Goal: Information Seeking & Learning: Learn about a topic

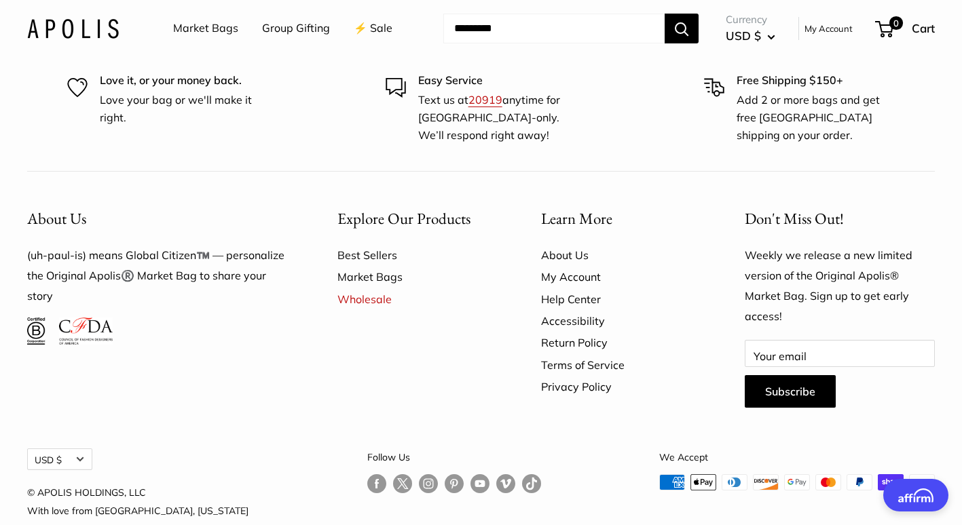
scroll to position [724, 0]
click at [561, 297] on link "Help Center" at bounding box center [619, 298] width 156 height 22
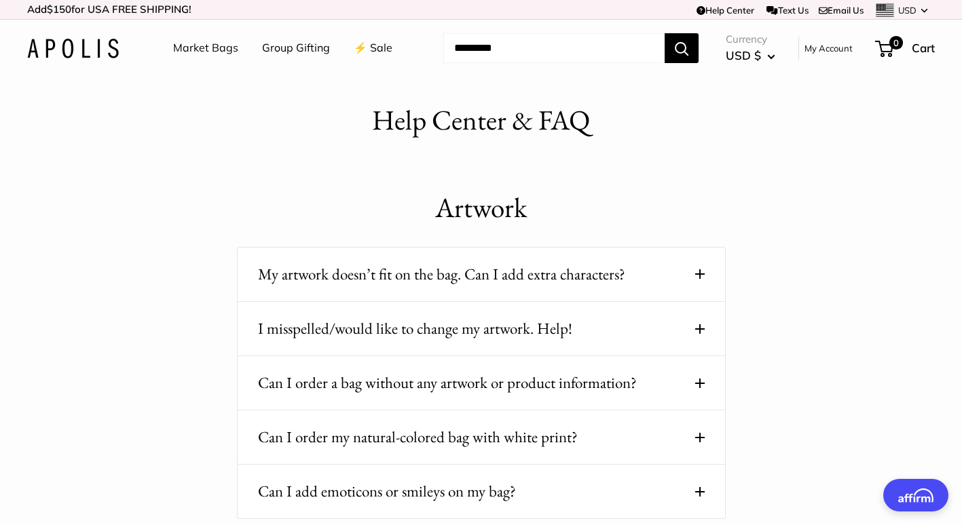
click at [703, 273] on span at bounding box center [700, 275] width 10 height 10
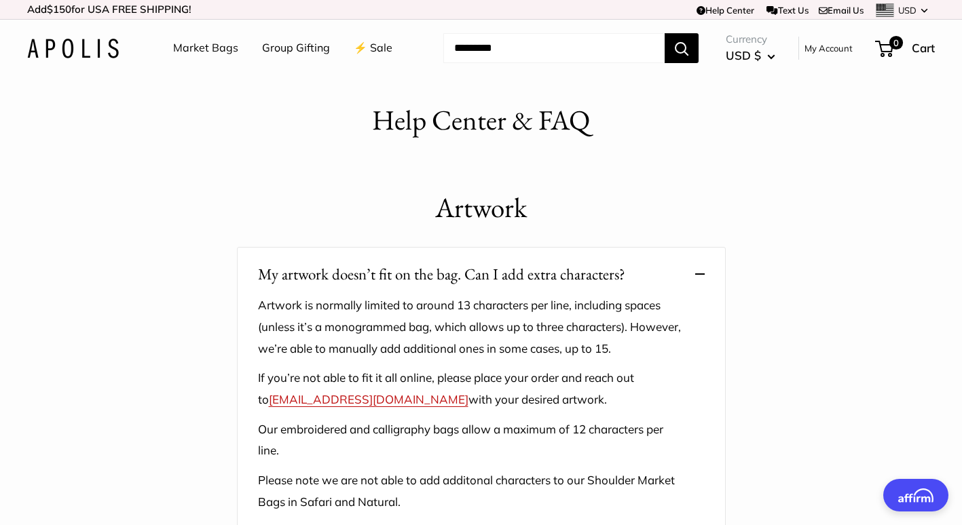
scroll to position [90, 0]
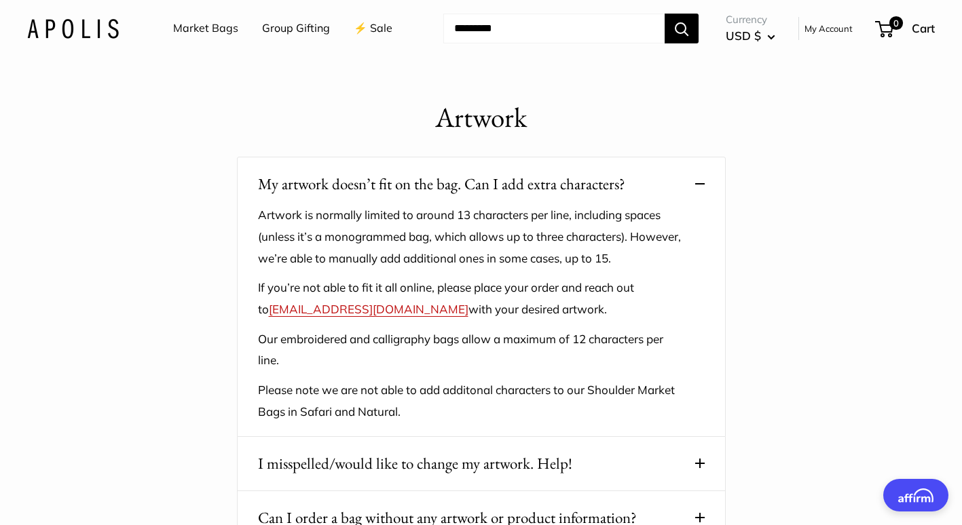
click at [699, 182] on span at bounding box center [700, 184] width 10 height 10
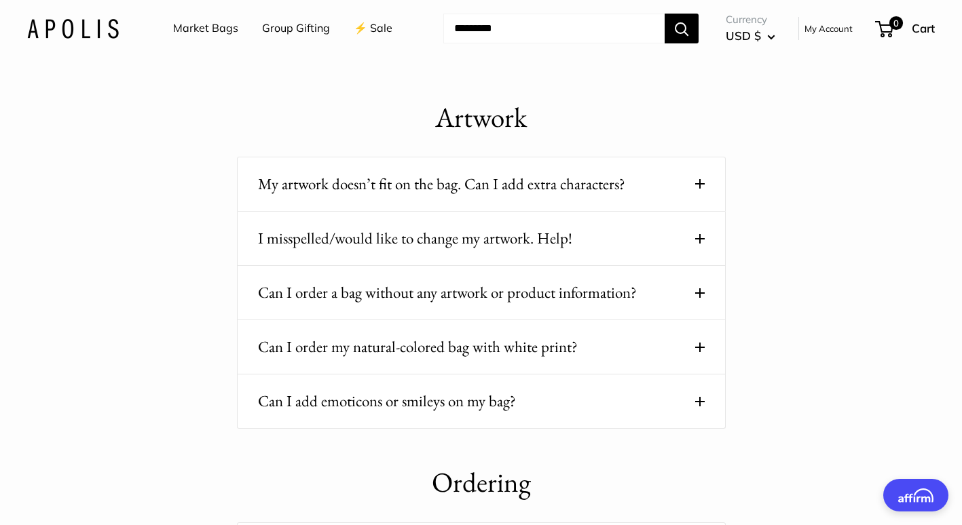
click at [700, 237] on span at bounding box center [700, 239] width 10 height 10
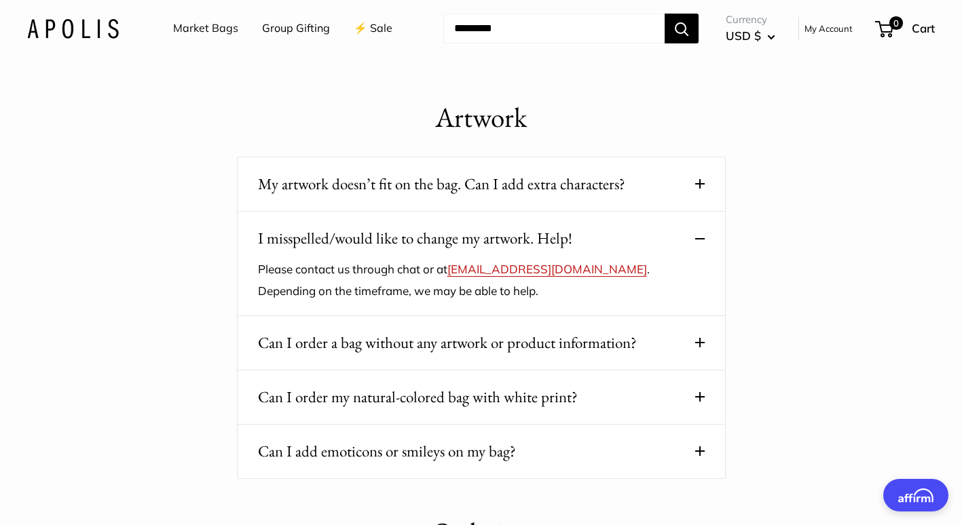
click at [700, 237] on span at bounding box center [700, 239] width 10 height 10
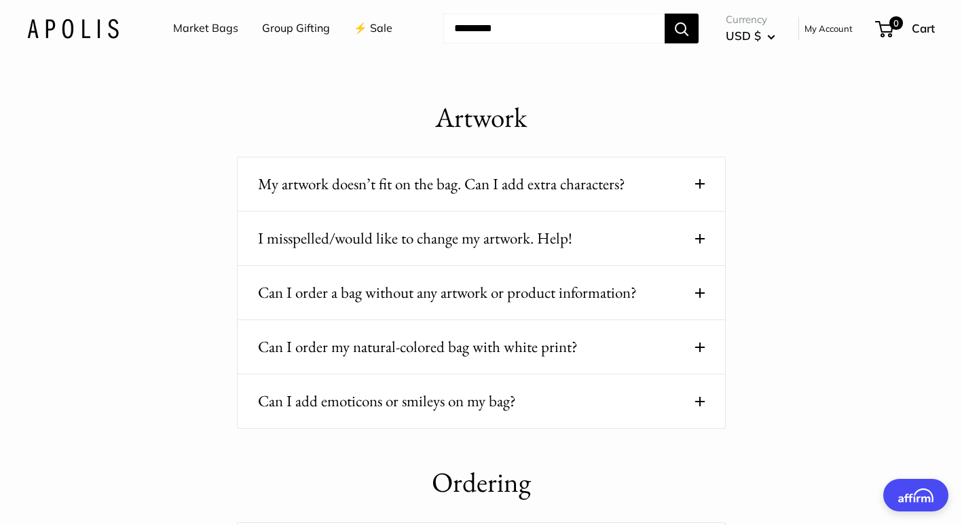
click at [697, 290] on span at bounding box center [700, 294] width 10 height 10
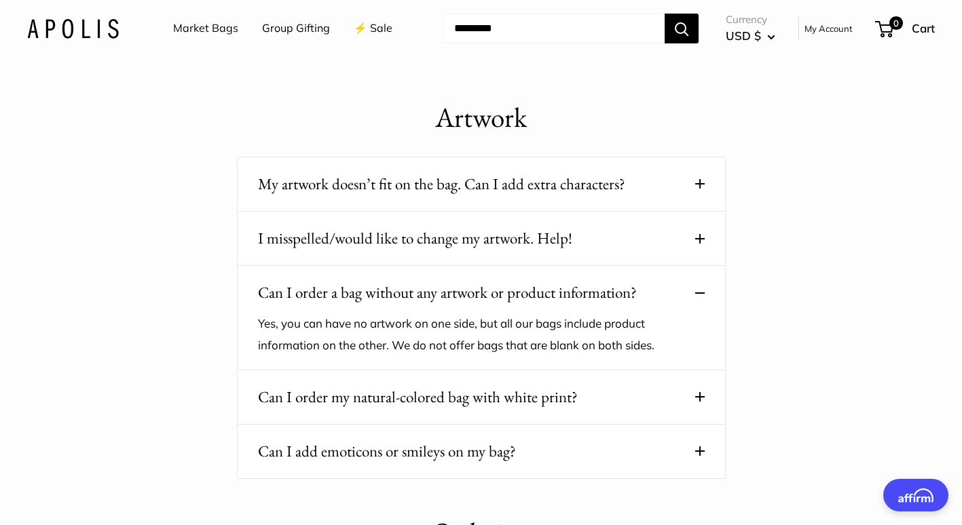
click at [697, 290] on span at bounding box center [700, 294] width 10 height 10
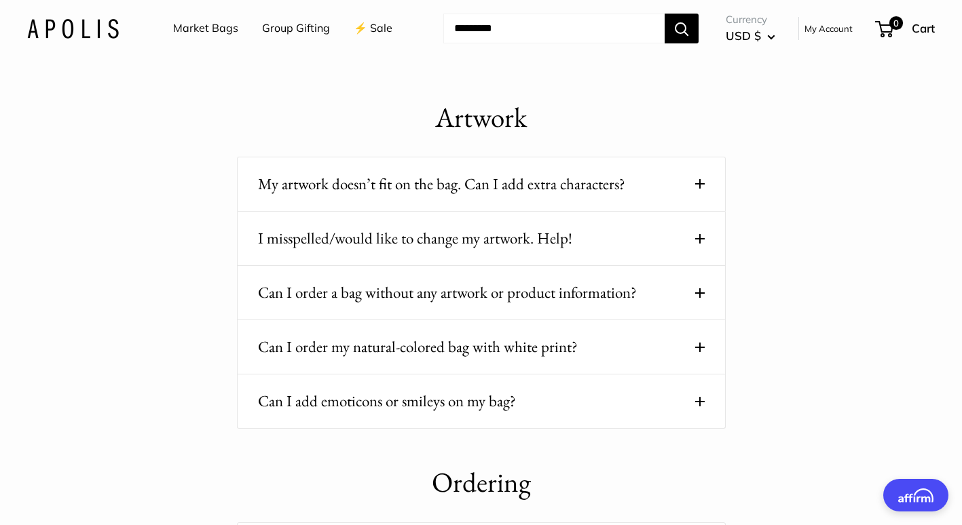
click at [703, 349] on span at bounding box center [700, 348] width 10 height 10
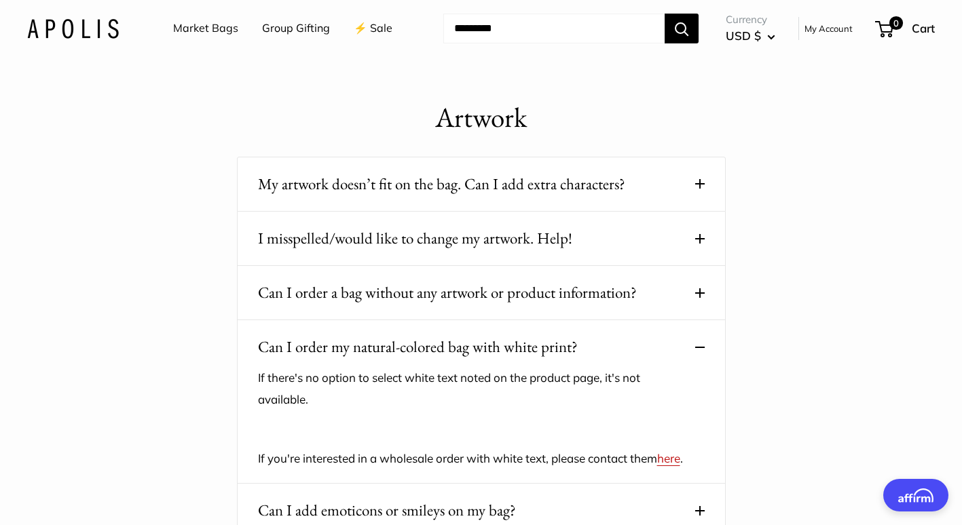
click at [703, 349] on span at bounding box center [700, 348] width 10 height 10
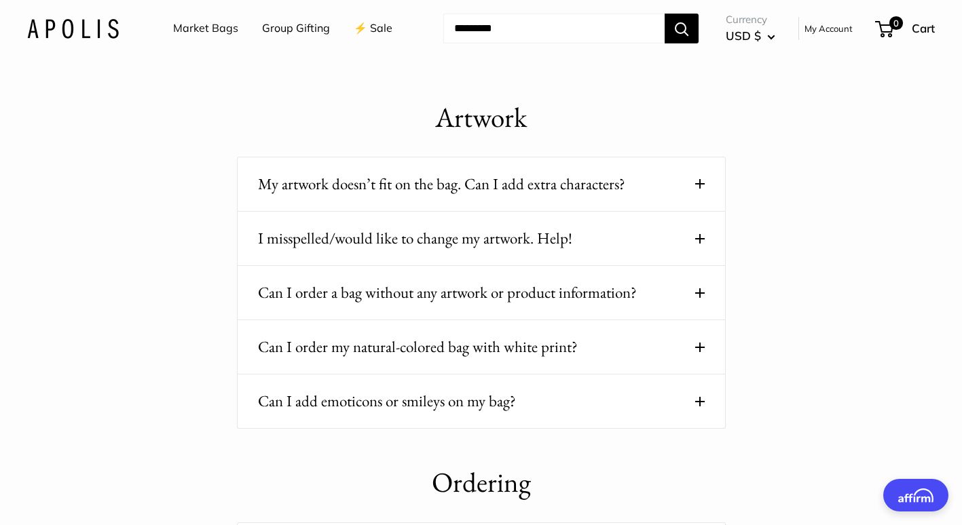
click at [694, 392] on button "Can I add emoticons or smileys on my bag?" at bounding box center [481, 401] width 447 height 26
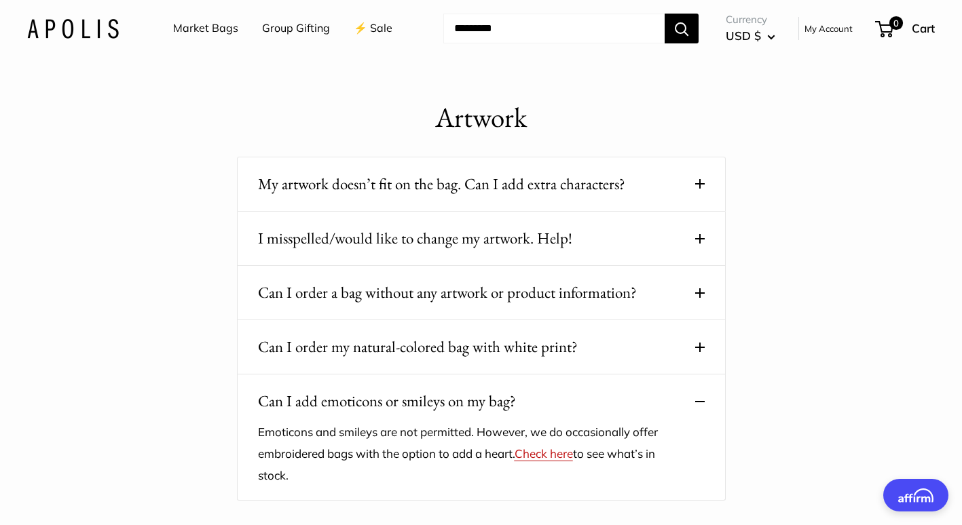
click at [700, 404] on span at bounding box center [700, 402] width 10 height 10
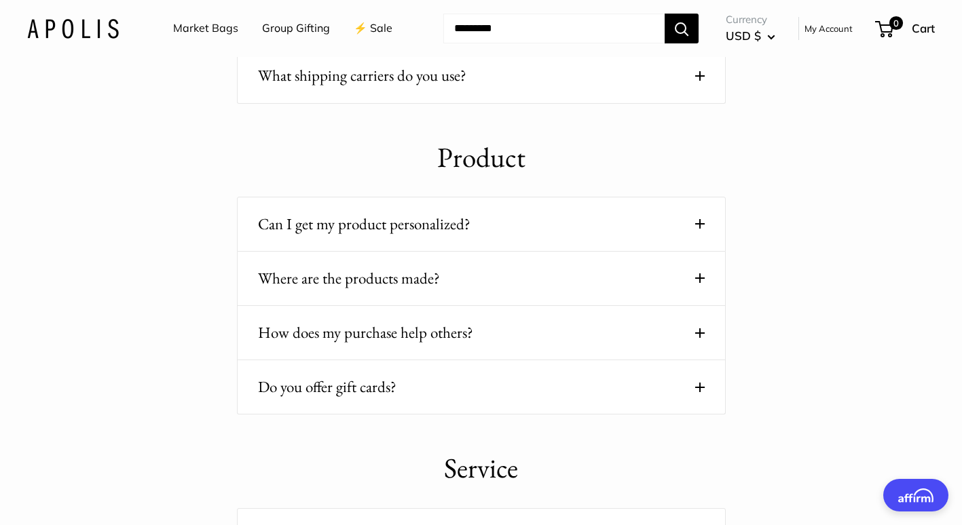
scroll to position [1041, 0]
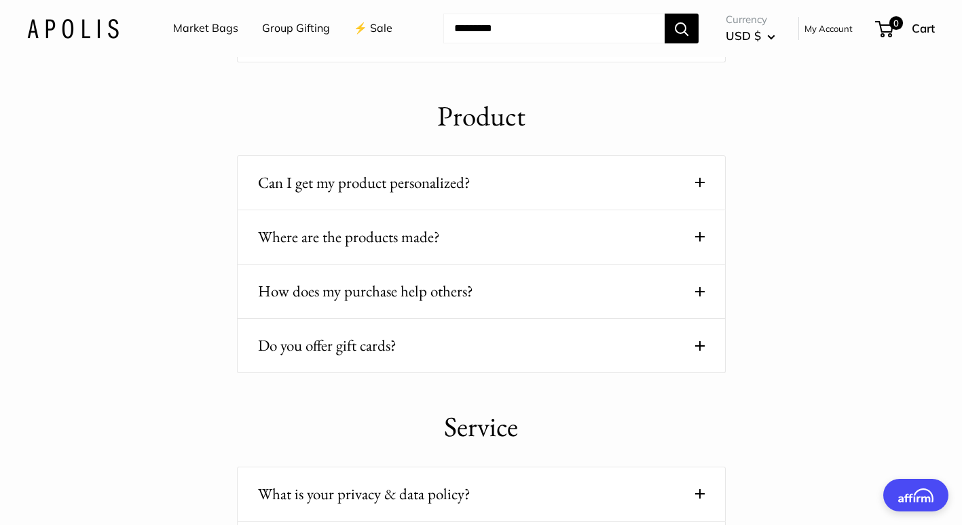
click at [701, 182] on span at bounding box center [700, 183] width 10 height 10
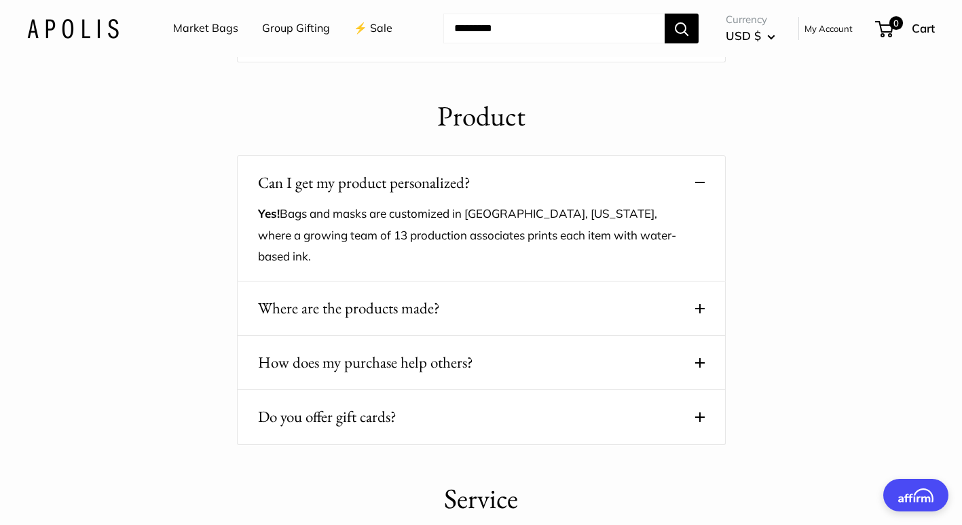
click at [698, 180] on span at bounding box center [700, 183] width 10 height 10
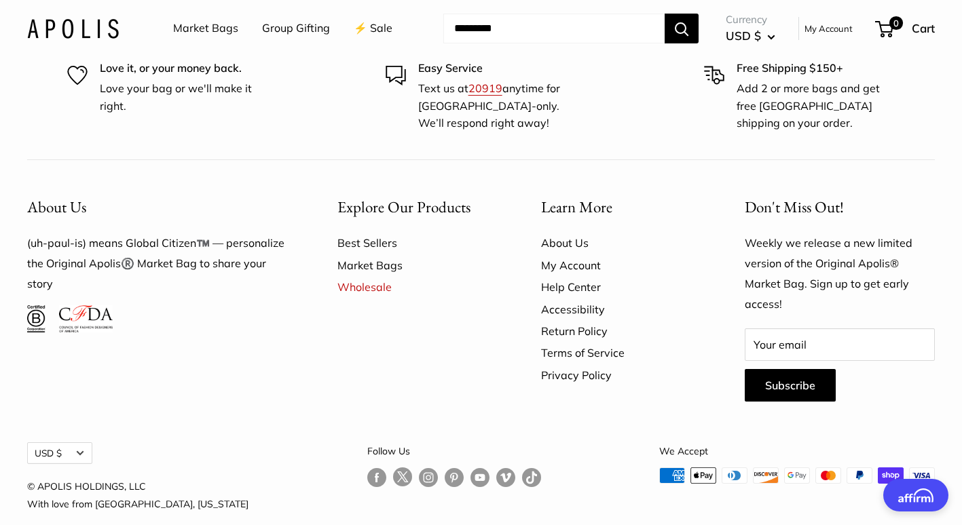
scroll to position [2644, 0]
